Goal: Navigation & Orientation: Find specific page/section

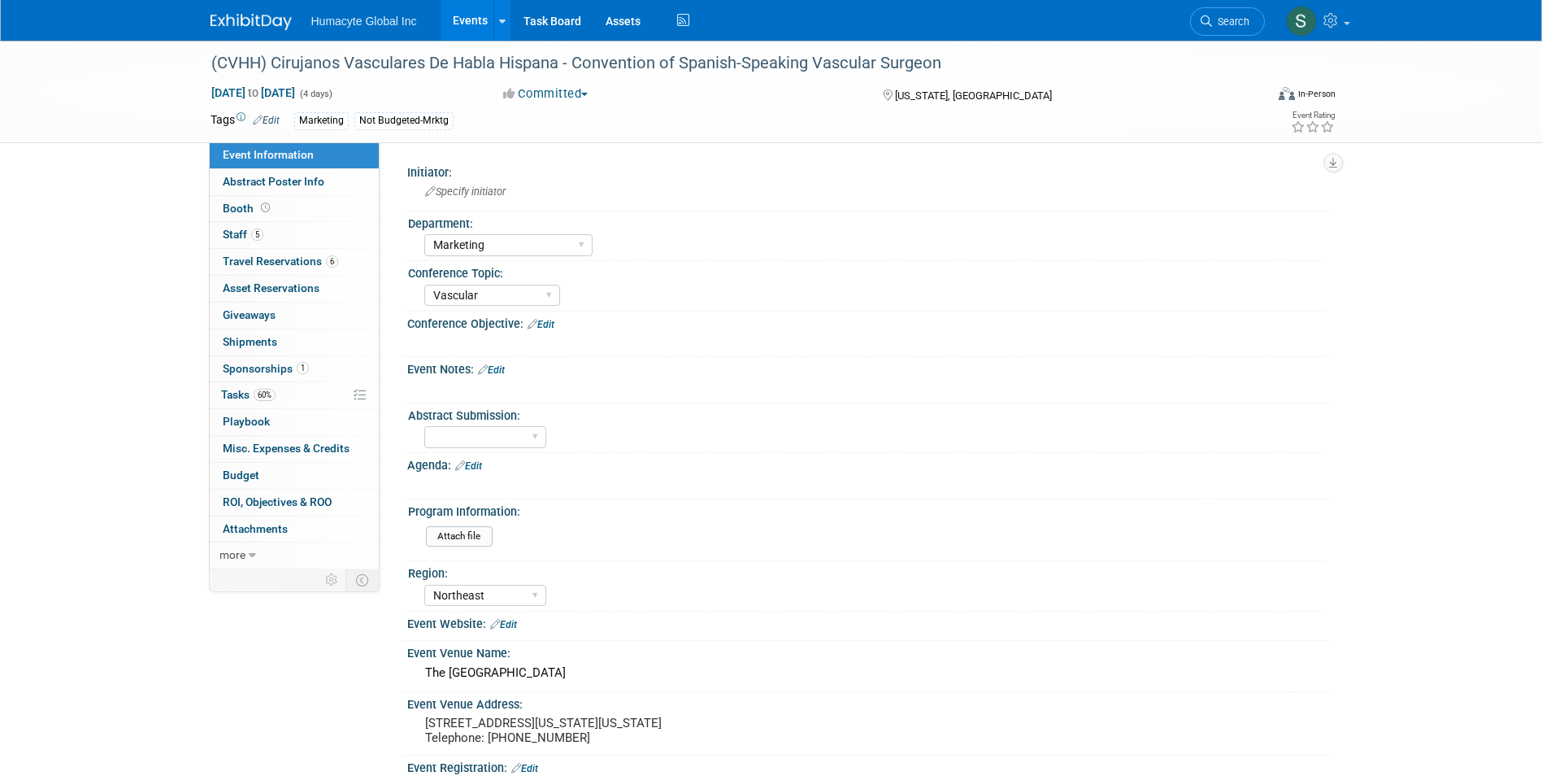
select select "Marketing"
select select "Vascular"
select select "Northeast"
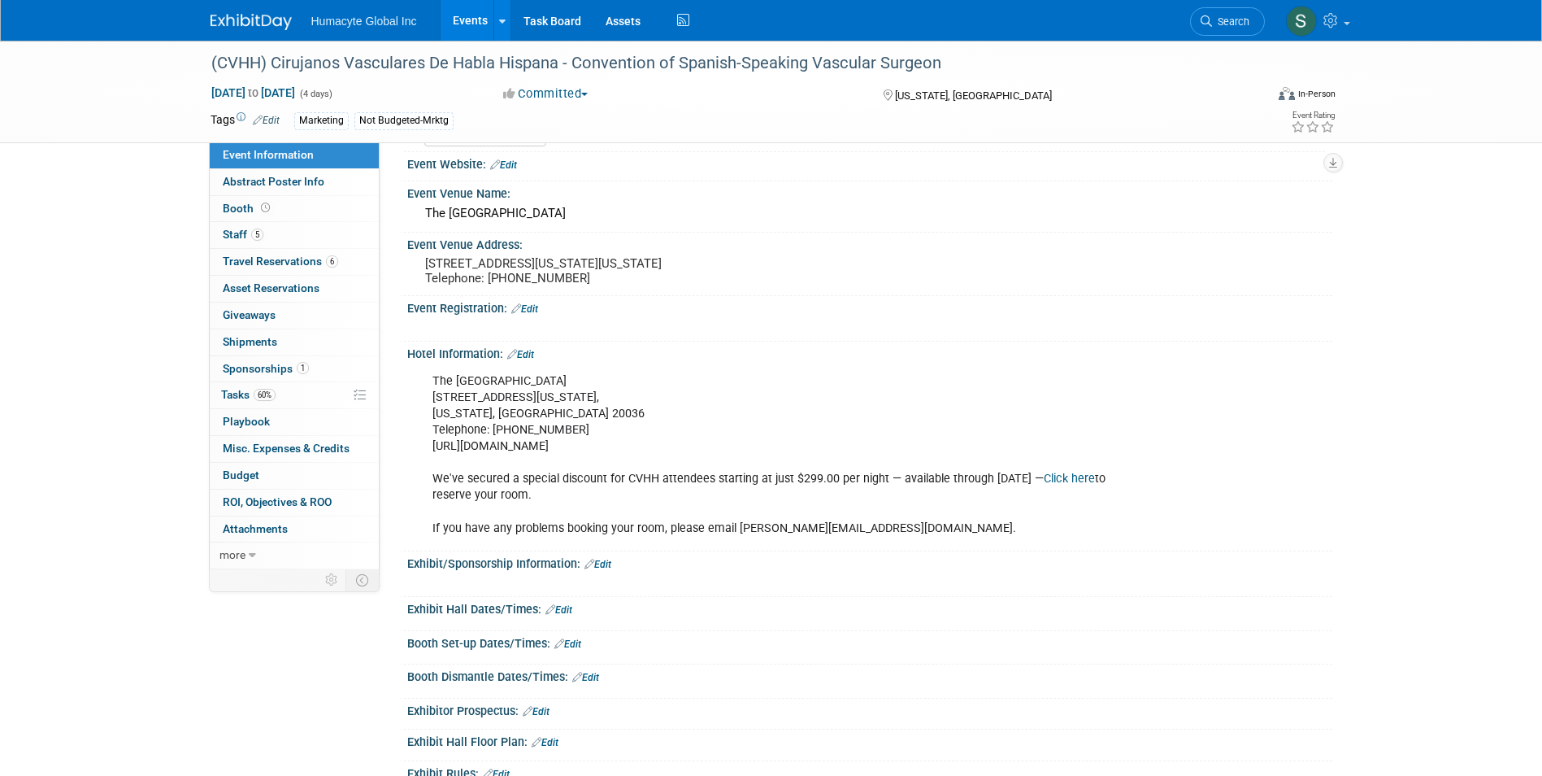
scroll to position [488, 0]
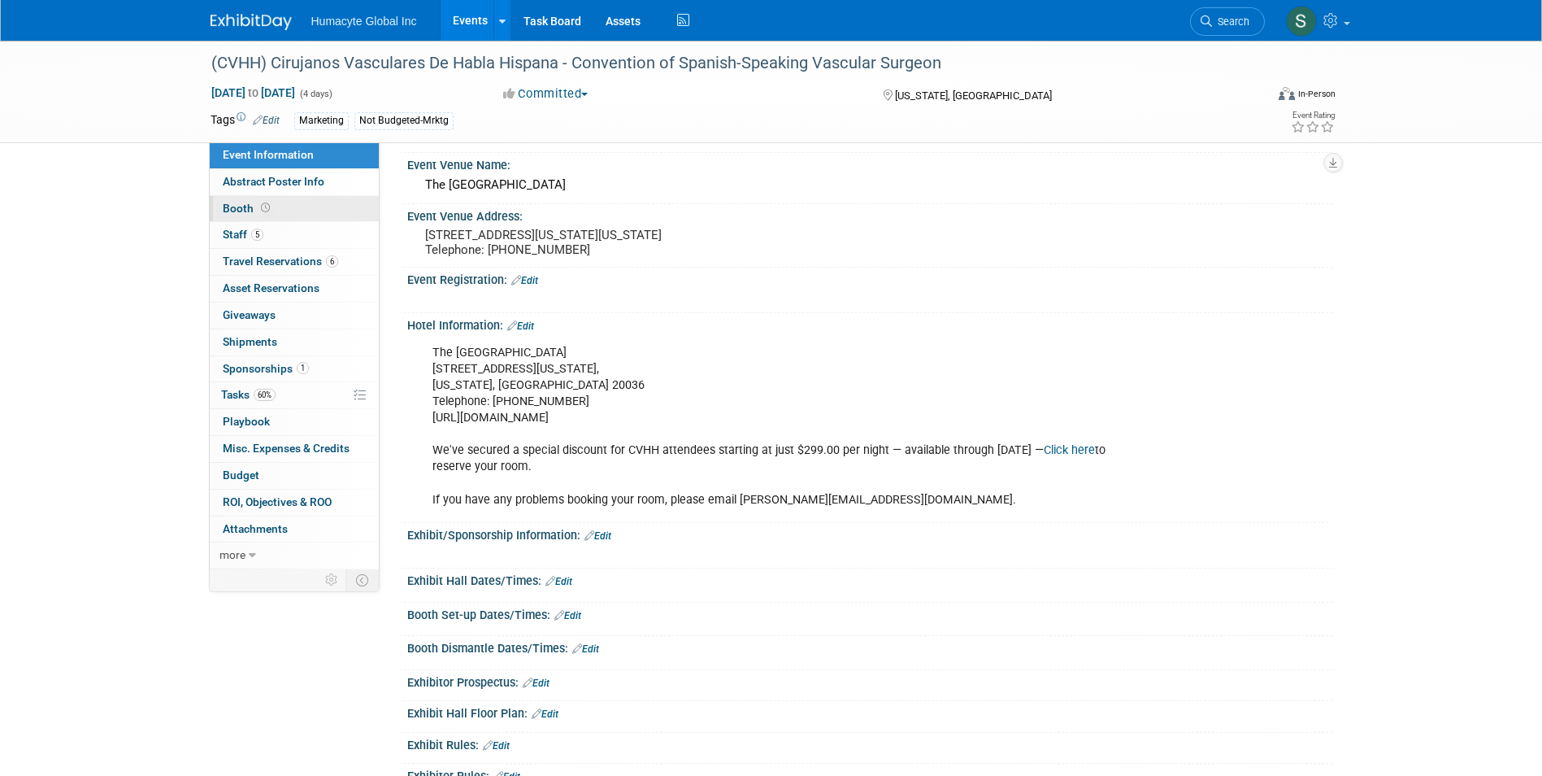
click at [293, 206] on link "Booth" at bounding box center [294, 209] width 169 height 26
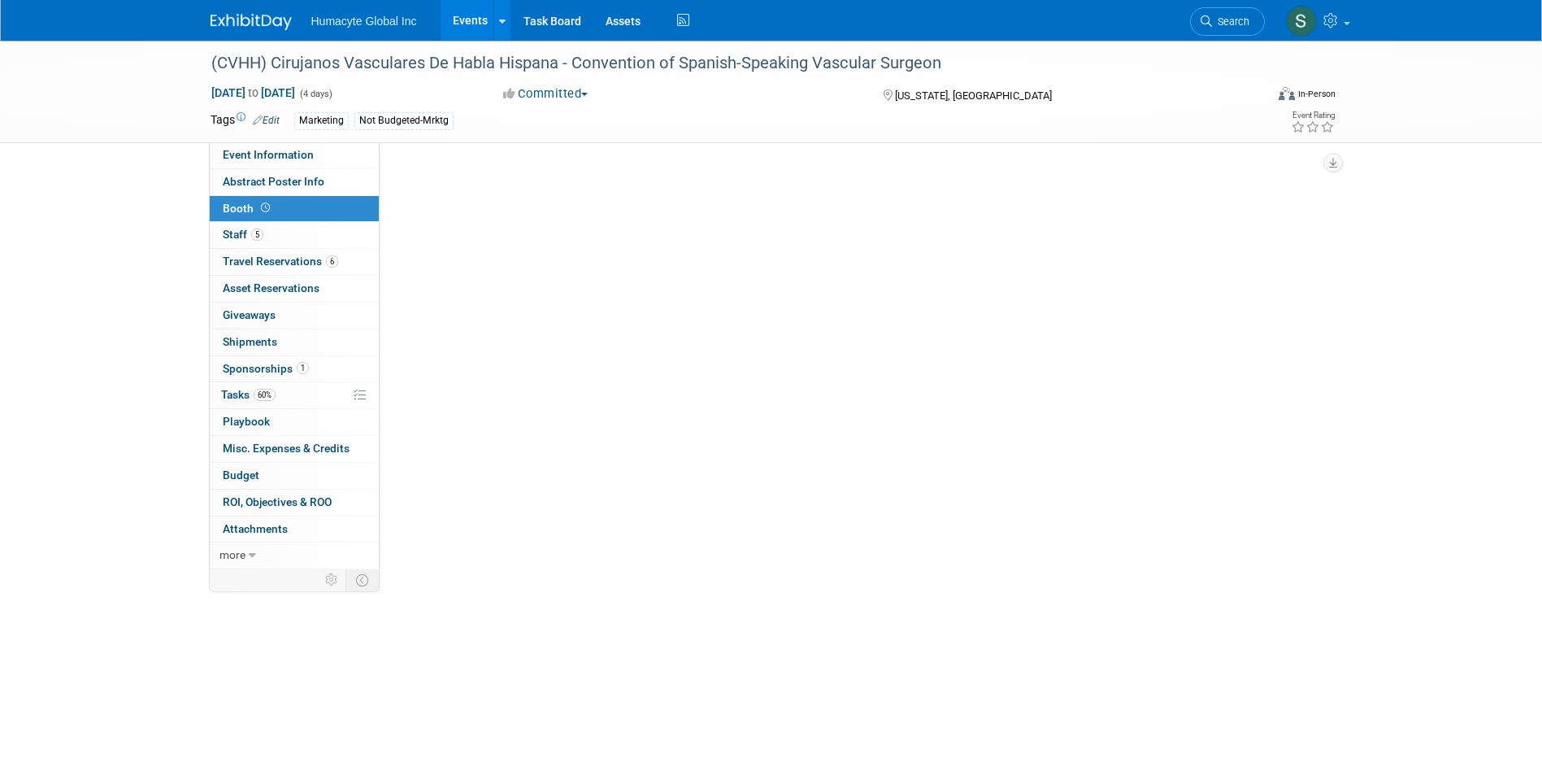
scroll to position [0, 0]
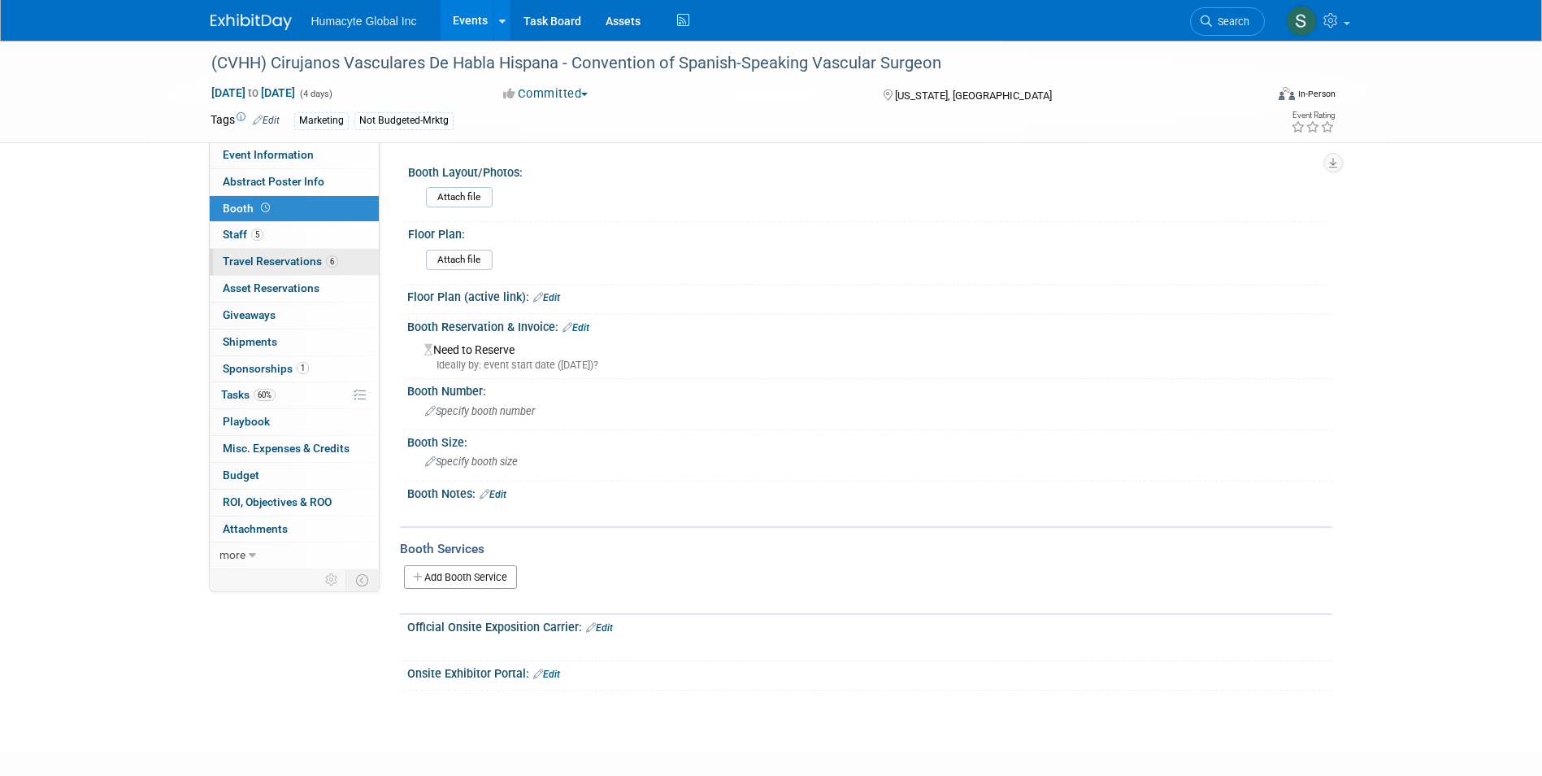
click at [276, 262] on span "Travel Reservations 6" at bounding box center [280, 260] width 115 height 13
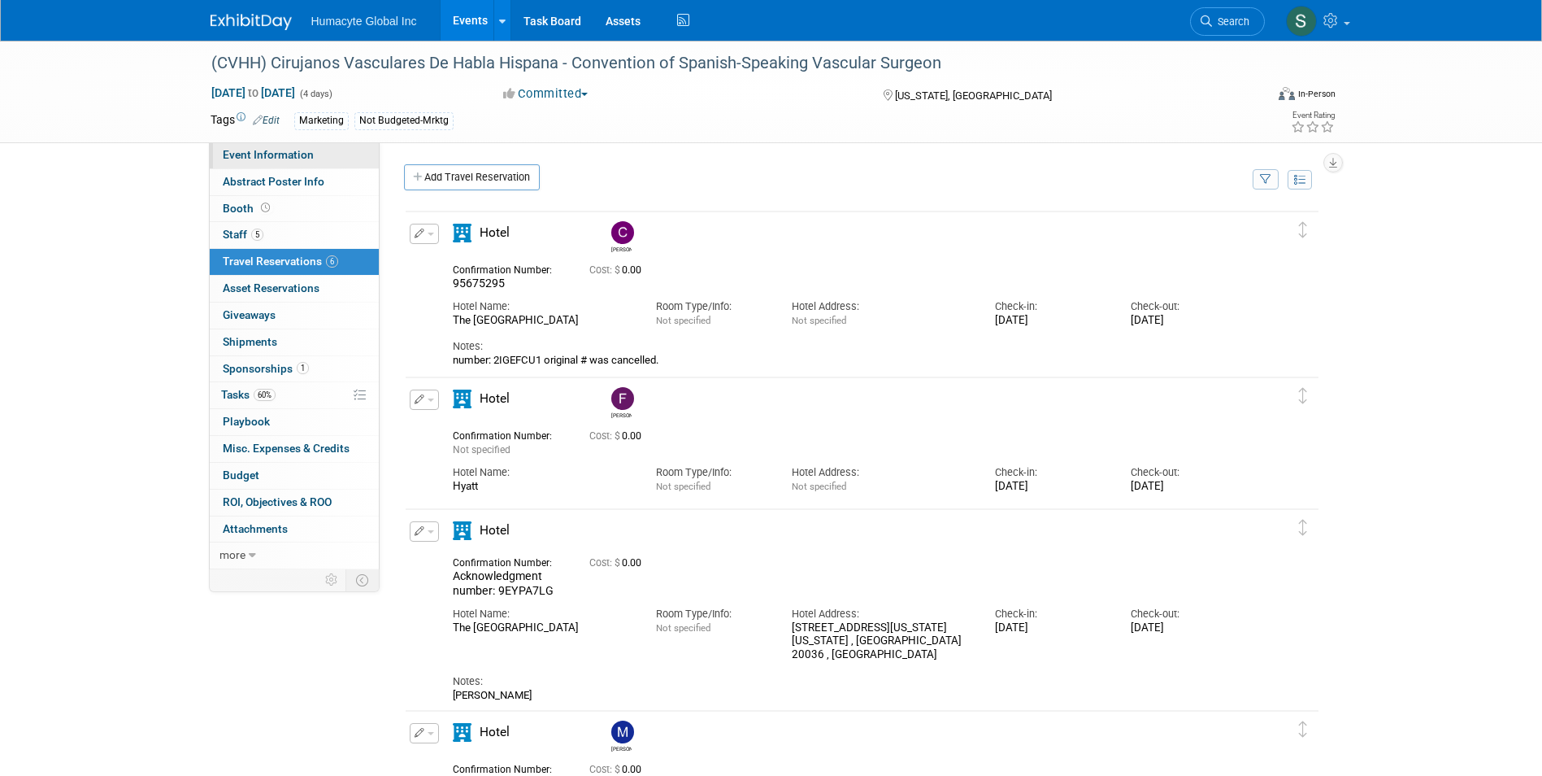
click at [298, 152] on span "Event Information" at bounding box center [268, 154] width 91 height 13
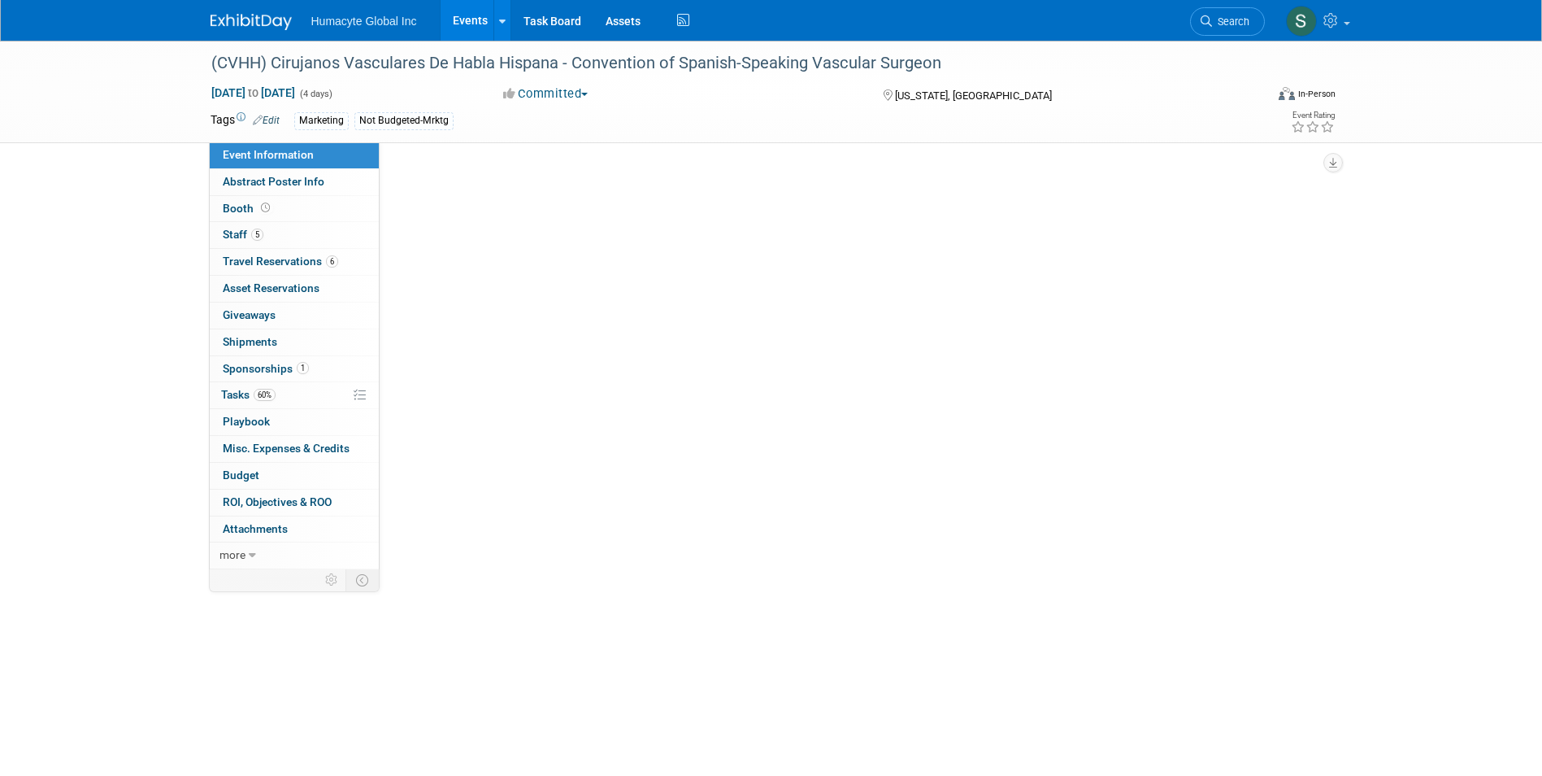
select select "Marketing"
select select "Vascular"
select select "Northeast"
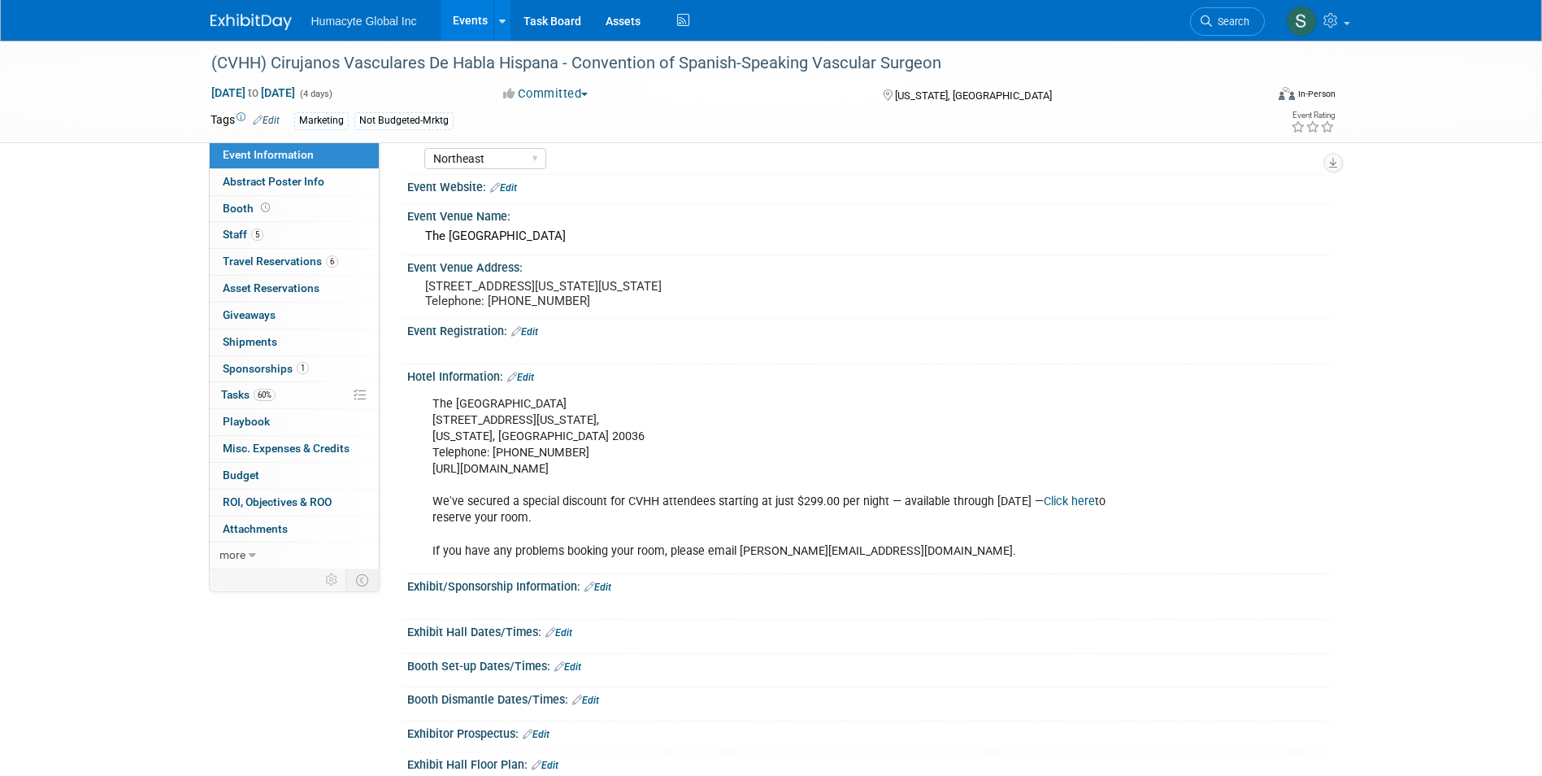
scroll to position [488, 0]
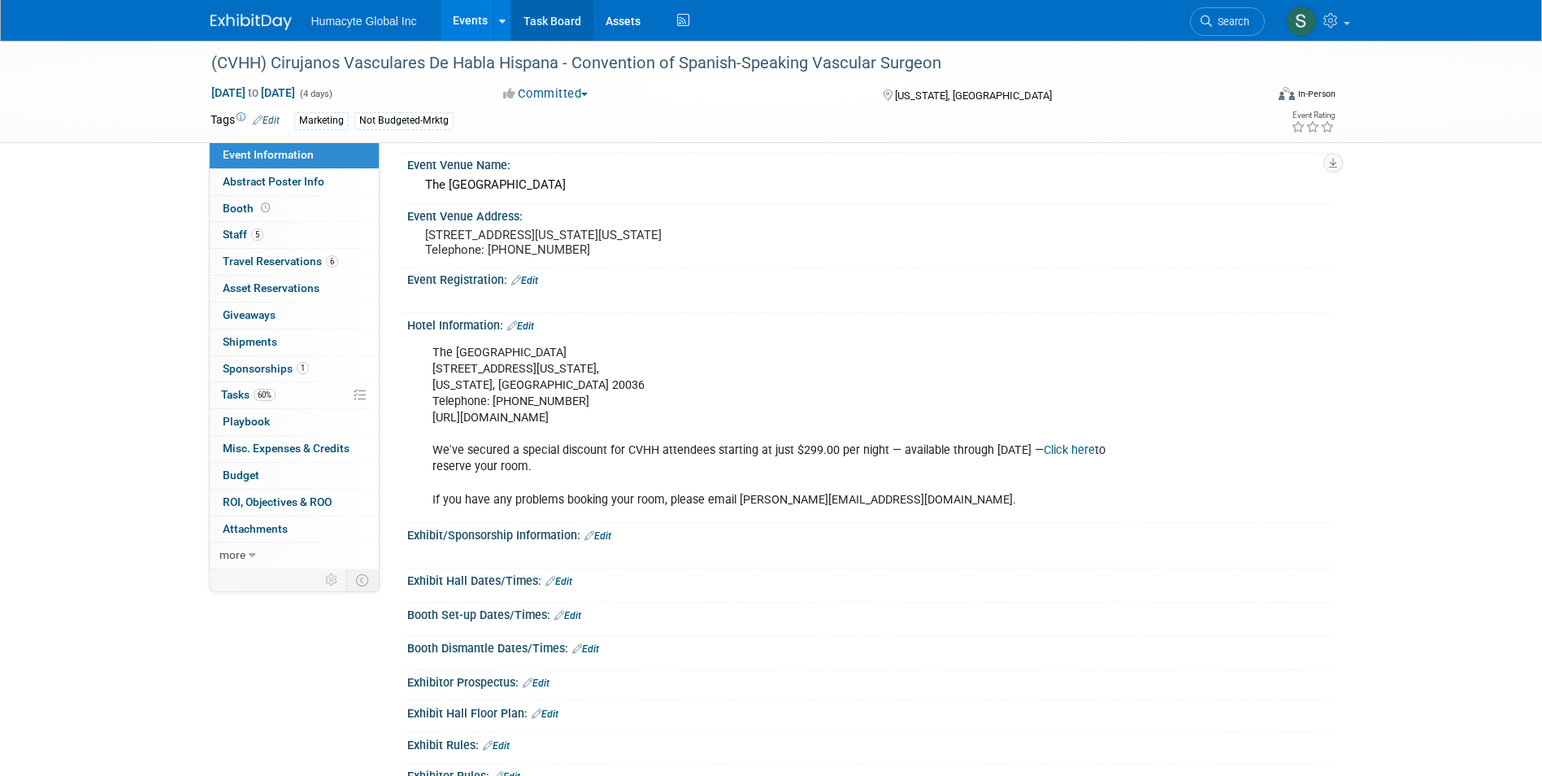
click at [543, 28] on link "Task Board" at bounding box center [552, 20] width 82 height 41
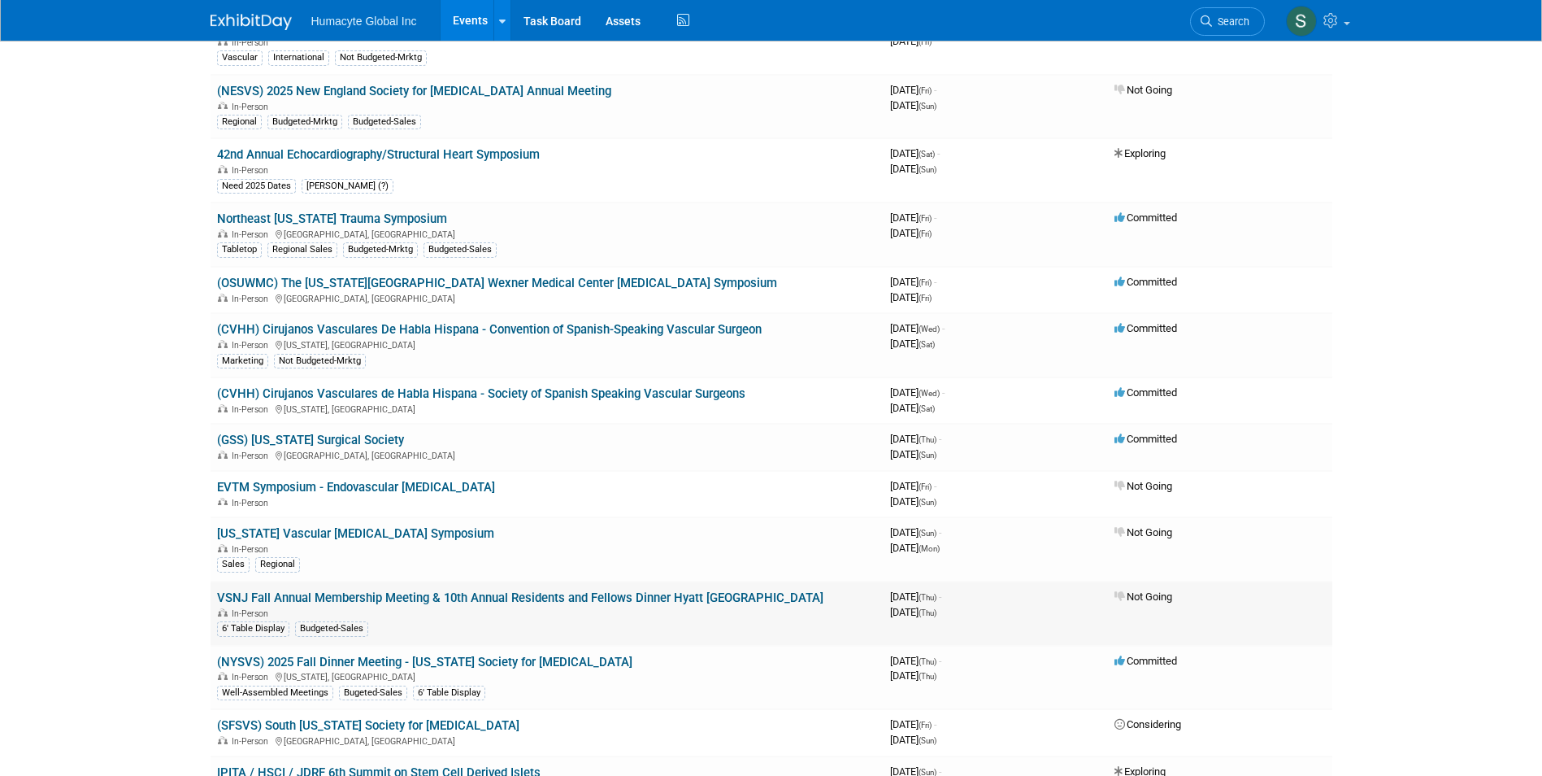
scroll to position [650, 0]
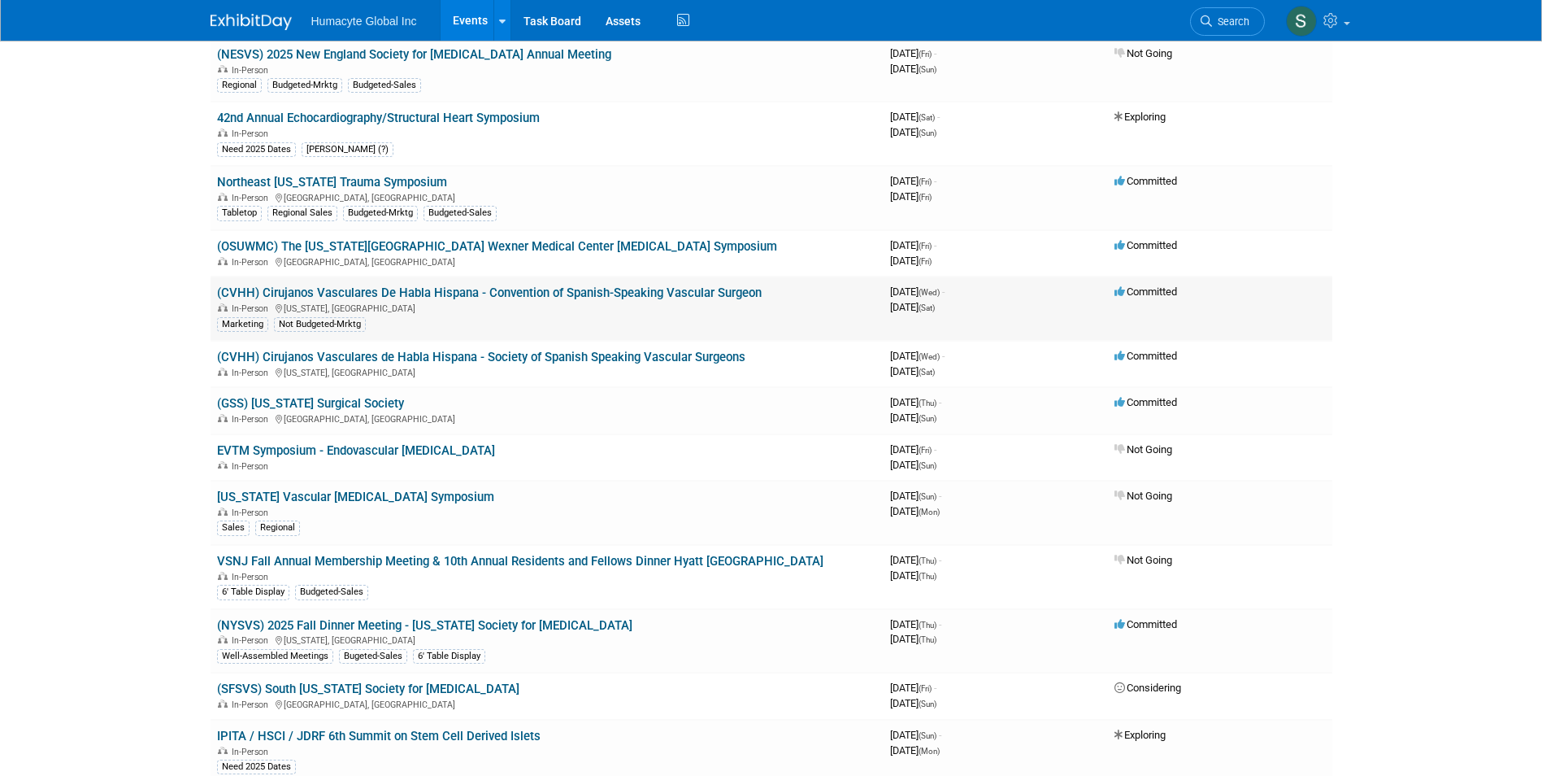
click at [343, 292] on link "(CVHH) Cirujanos Vasculares De Habla Hispana - Convention of Spanish-Speaking V…" at bounding box center [489, 292] width 545 height 15
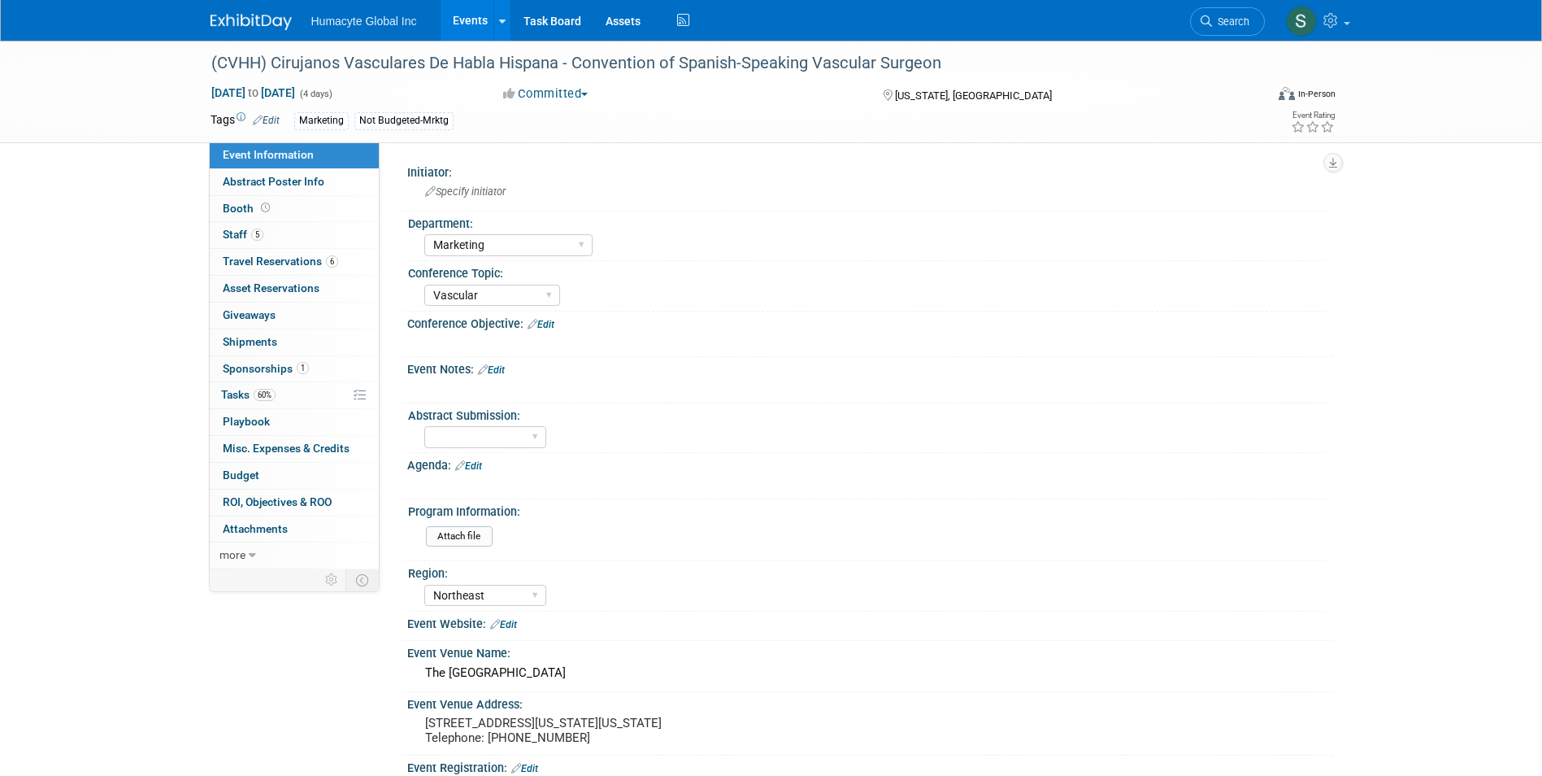
select select "Marketing"
select select "Vascular"
select select "Northeast"
drag, startPoint x: 953, startPoint y: 62, endPoint x: 201, endPoint y: 69, distance: 752.0
click at [201, 69] on div "(CVHH) Cirujanos Vasculares De Habla Hispana - Convention of Spanish-Speaking V…" at bounding box center [725, 63] width 1054 height 44
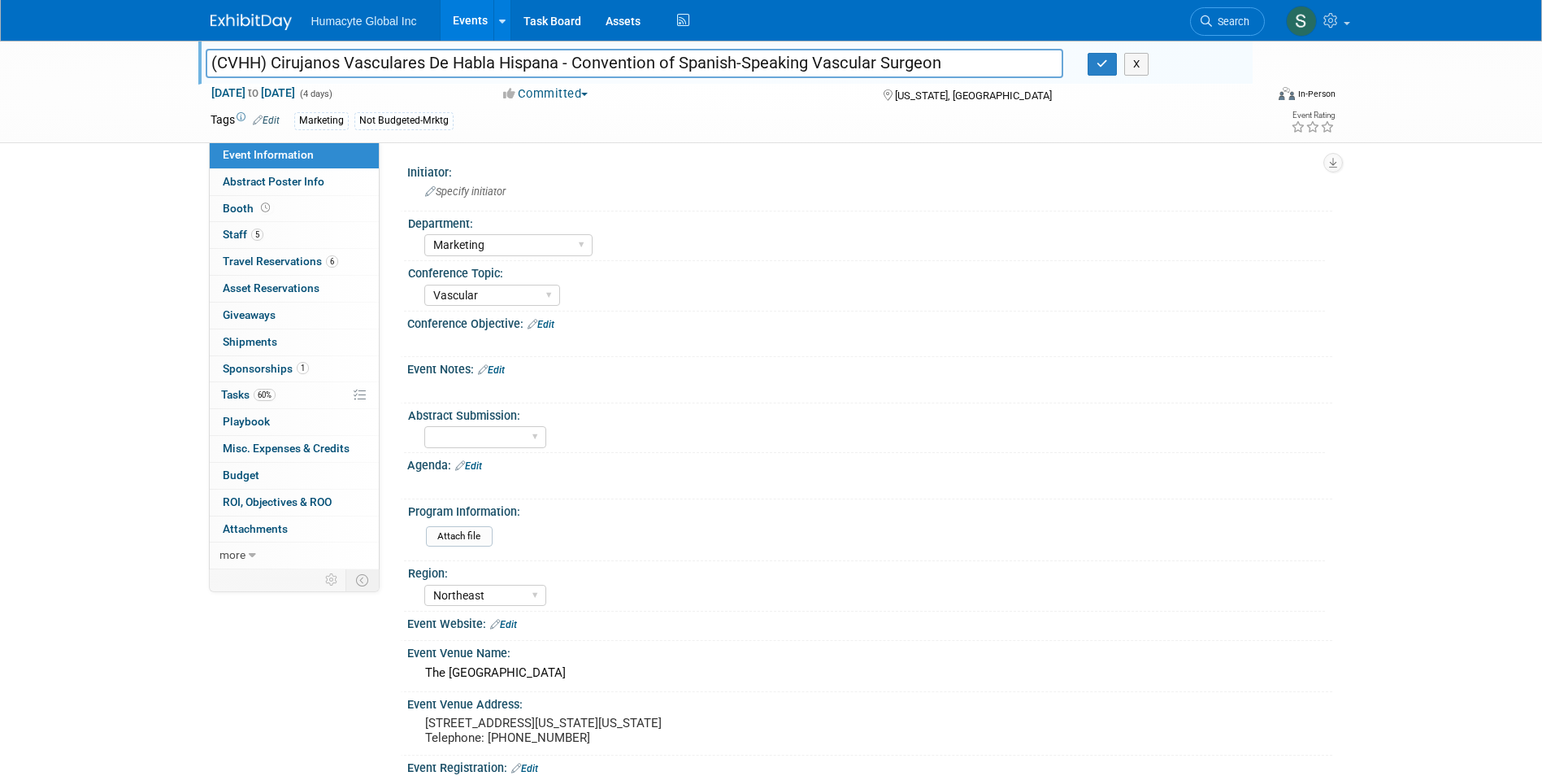
drag, startPoint x: 1001, startPoint y: 66, endPoint x: 191, endPoint y: 64, distance: 809.7
click at [191, 64] on div "(CVHH) Cirujanos Vasculares De Habla Hispana - Convention of Spanish-Speaking V…" at bounding box center [771, 92] width 1542 height 102
click at [149, 133] on div "(CVHH) Cirujanos Vasculares De Habla Hispana - Convention of Spanish-Speaking V…" at bounding box center [771, 92] width 1542 height 102
click at [442, 28] on link "Events" at bounding box center [470, 20] width 59 height 41
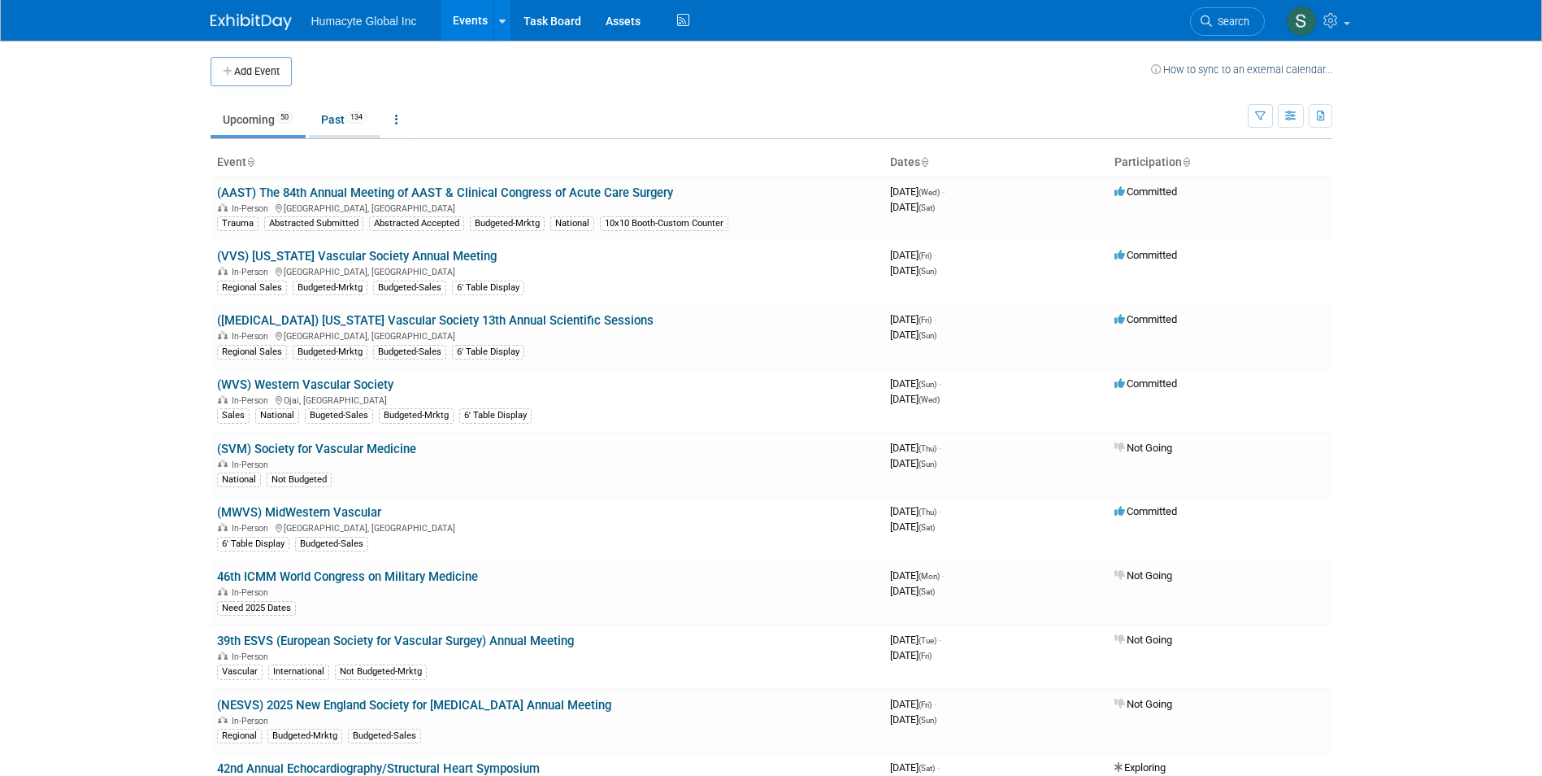
click at [328, 124] on link "Past 134" at bounding box center [344, 119] width 71 height 31
